Goal: Navigation & Orientation: Go to known website

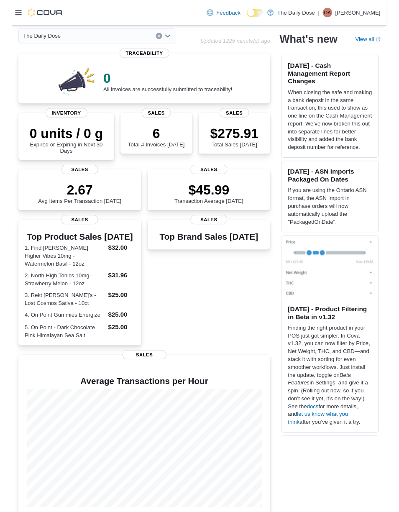
scroll to position [36, 0]
